Goal: Information Seeking & Learning: Learn about a topic

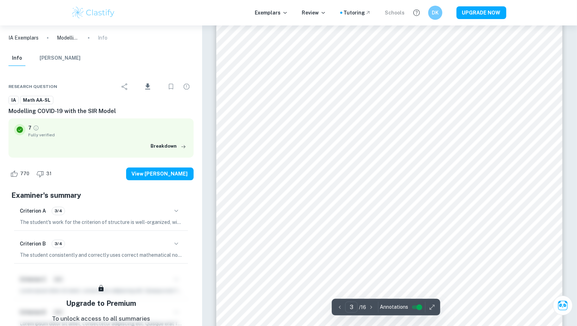
scroll to position [1054, 0]
type input "3"
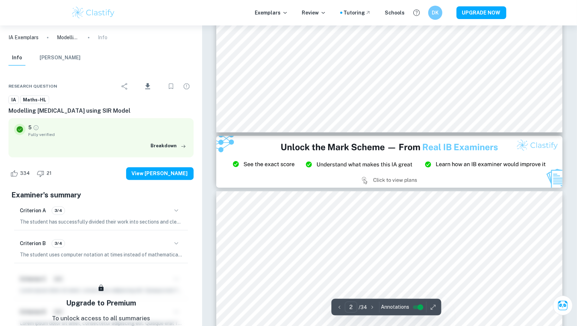
type input "3"
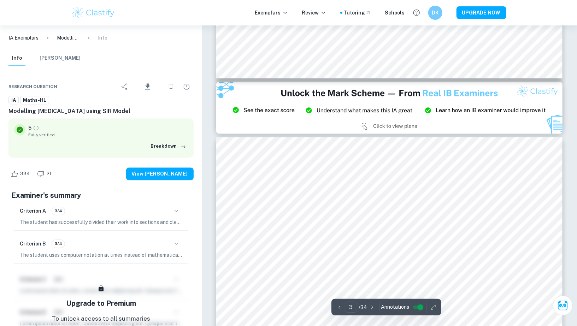
scroll to position [945, 0]
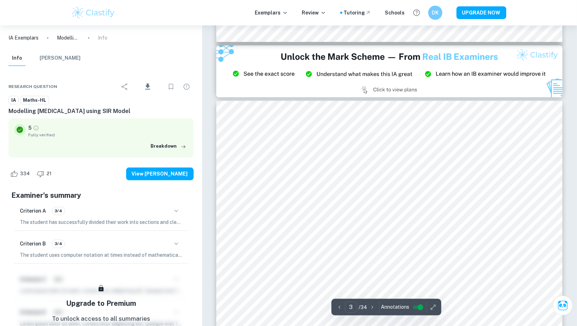
click at [387, 216] on div at bounding box center [389, 208] width 264 height 17
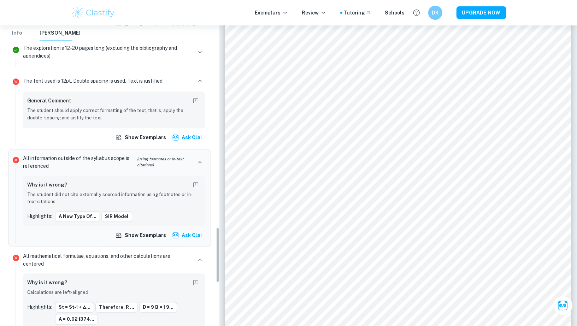
scroll to position [1095, 0]
click at [71, 301] on button "st = st-1 + ∆..." at bounding box center [74, 306] width 39 height 11
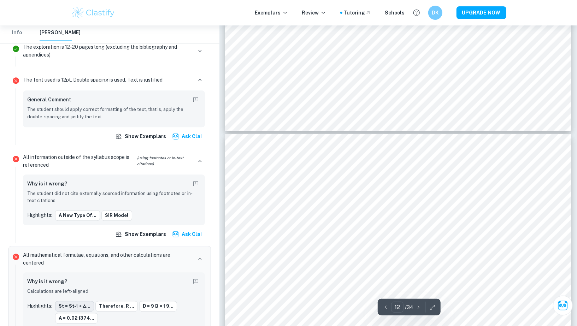
type input "13"
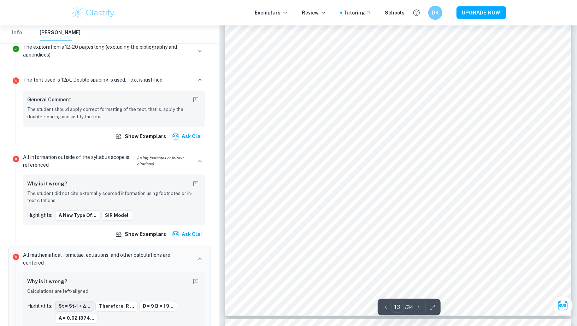
scroll to position [5693, 0]
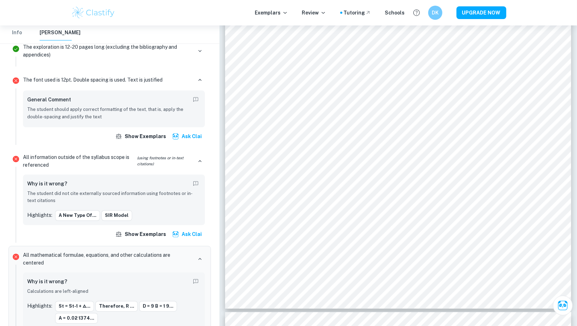
click at [86, 190] on p "The student did not cite externally sourced information using footnotes or in-t…" at bounding box center [113, 197] width 173 height 14
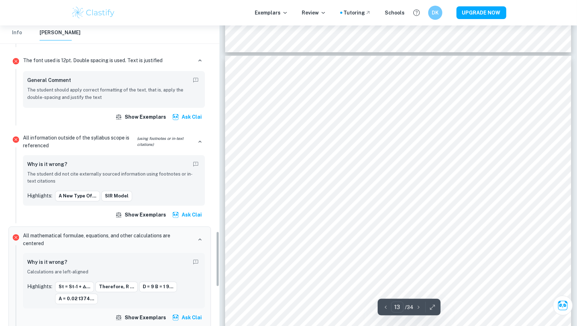
scroll to position [1117, 0]
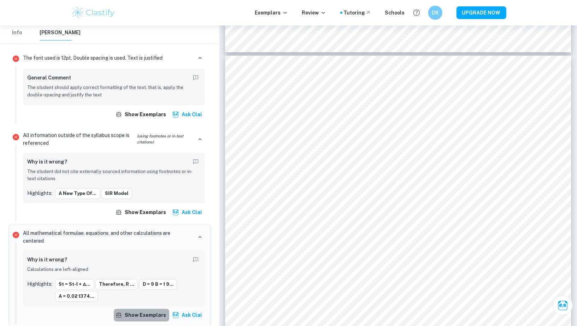
click at [159, 309] on button "Show exemplars" at bounding box center [141, 315] width 55 height 13
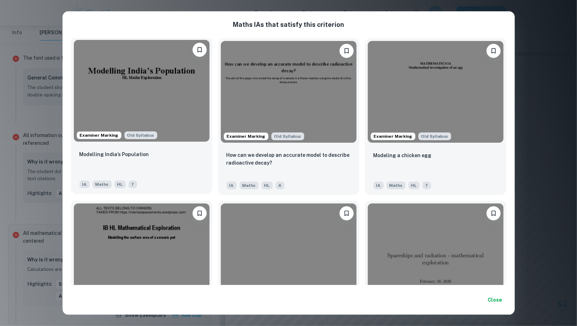
click at [198, 126] on img at bounding box center [142, 91] width 136 height 102
click at [576, 74] on div "Maths IA s that satisfy this criterion Examiner Marking Old Syllabus Modelling …" at bounding box center [288, 163] width 577 height 326
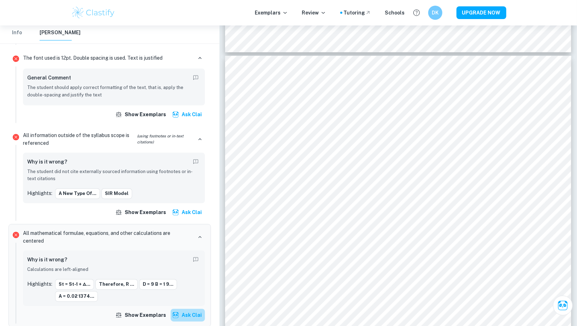
click at [184, 309] on button "Ask Clai" at bounding box center [188, 315] width 34 height 13
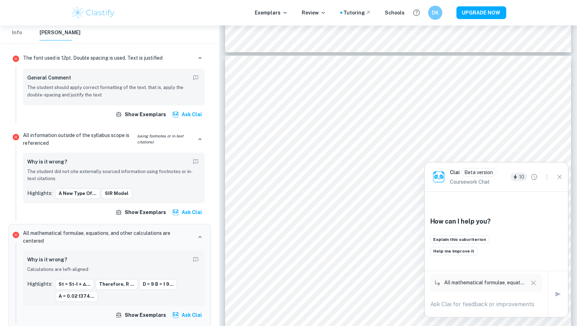
click at [454, 301] on textarea at bounding box center [486, 304] width 112 height 8
type textarea "why cant calculations be left aligned?"
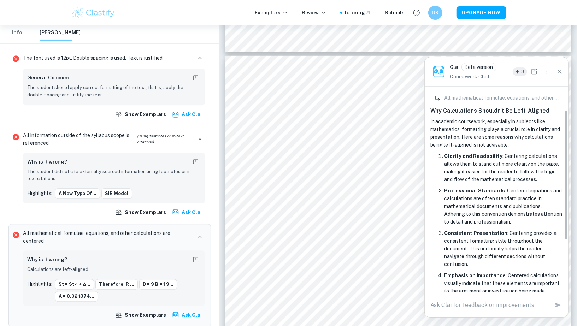
scroll to position [34, 0]
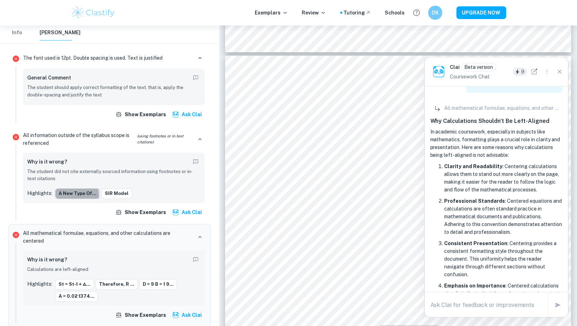
click at [66, 189] on button "a new type of..." at bounding box center [77, 194] width 45 height 11
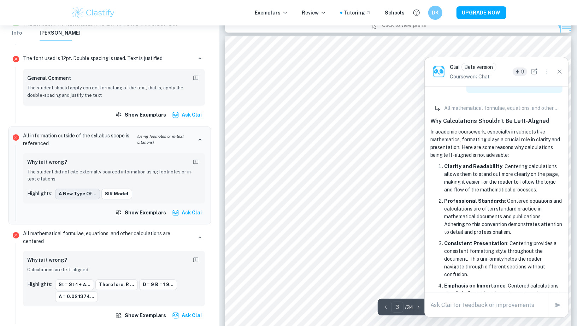
scroll to position [951, 0]
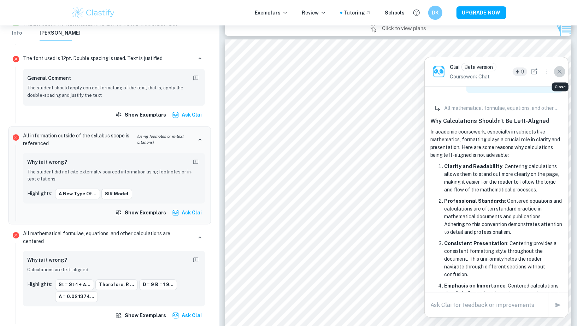
click at [560, 74] on icon "Close" at bounding box center [559, 72] width 8 height 8
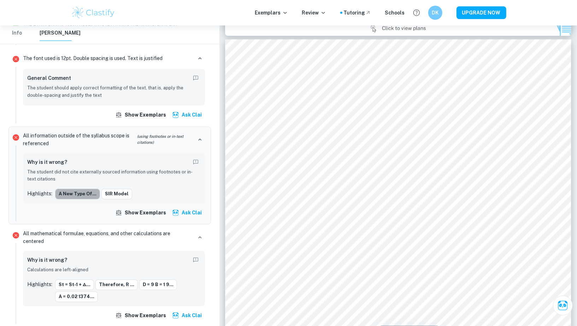
click at [85, 189] on button "a new type of..." at bounding box center [77, 194] width 45 height 11
click at [109, 189] on button "SIR model" at bounding box center [116, 194] width 31 height 11
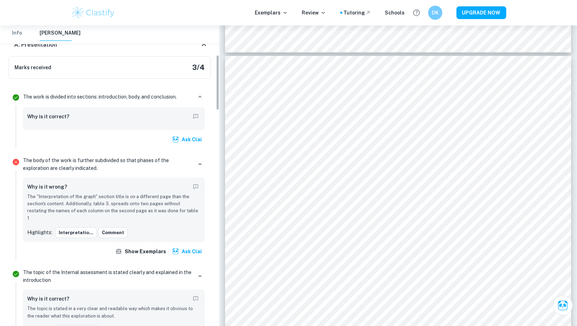
scroll to position [94, 0]
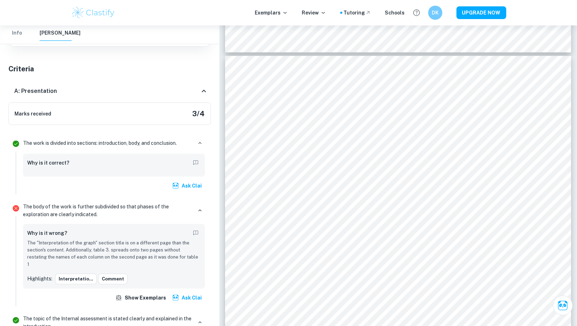
click at [108, 169] on div "Why is it correct?" at bounding box center [114, 165] width 182 height 23
click at [40, 166] on div "Why is it correct?" at bounding box center [113, 163] width 173 height 11
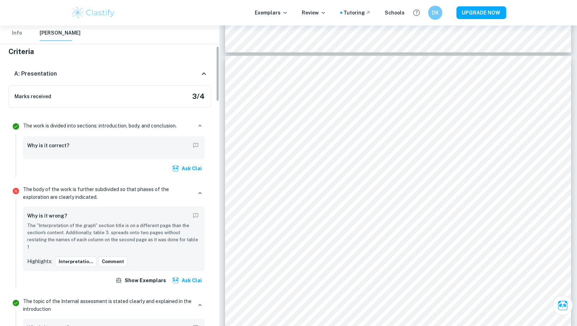
scroll to position [113, 0]
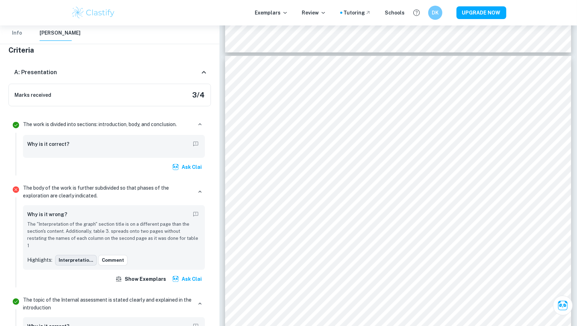
click at [85, 255] on button "Interpretatio..." at bounding box center [76, 260] width 42 height 11
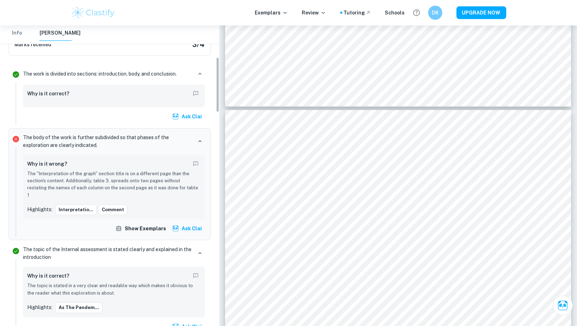
scroll to position [178, 0]
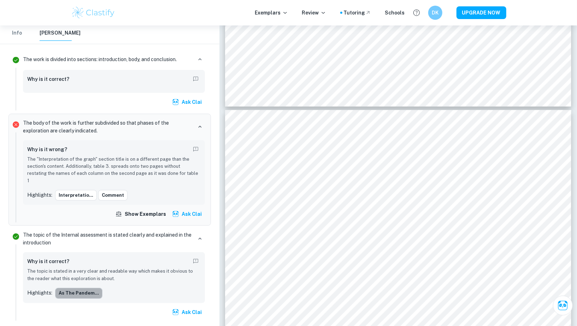
click at [78, 288] on button "As the pandem..." at bounding box center [78, 293] width 47 height 11
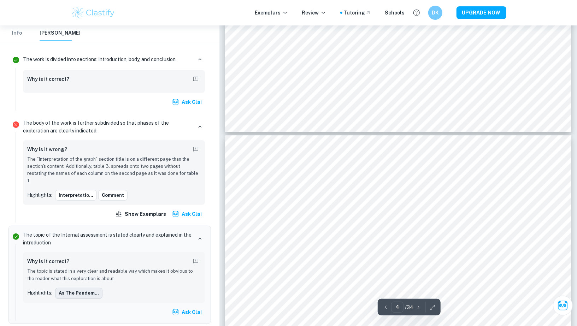
scroll to position [1305, 0]
click at [78, 288] on button "As the pandem..." at bounding box center [78, 293] width 47 height 11
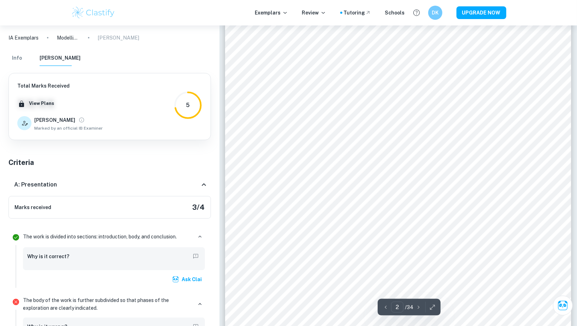
scroll to position [238, 0]
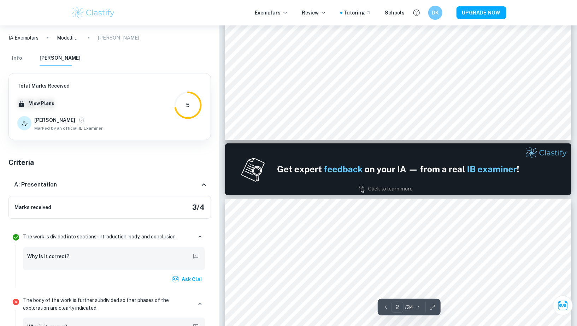
type input "1"
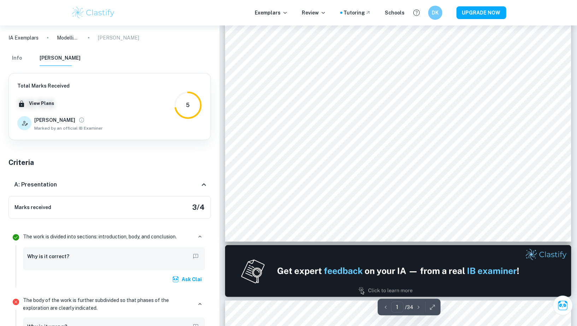
scroll to position [0, 0]
